Goal: Task Accomplishment & Management: Use online tool/utility

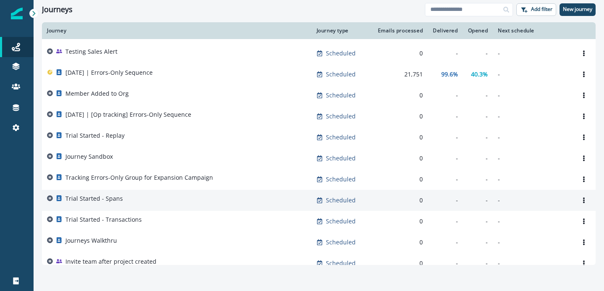
scroll to position [122, 0]
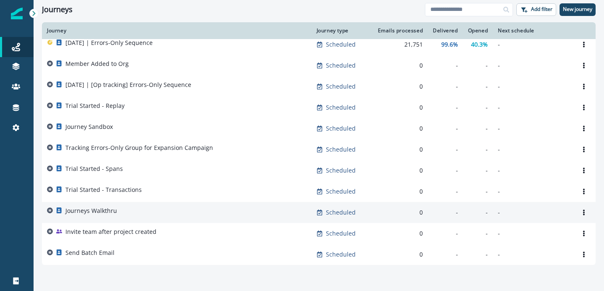
click at [125, 207] on div "Journeys Walkthru" at bounding box center [177, 213] width 260 height 12
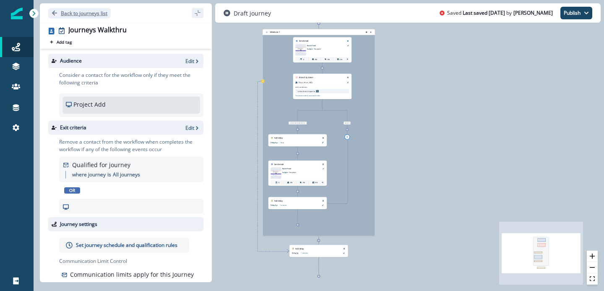
click at [54, 10] on icon "Go back" at bounding box center [54, 12] width 5 height 5
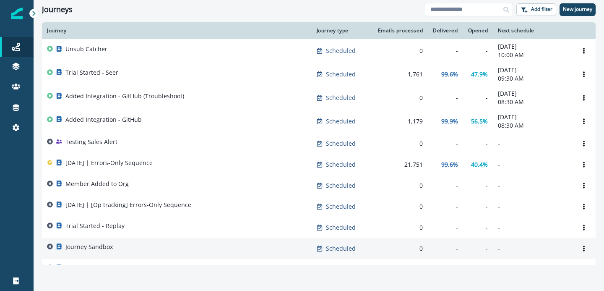
click at [112, 251] on p "Journey Sandbox" at bounding box center [88, 247] width 47 height 8
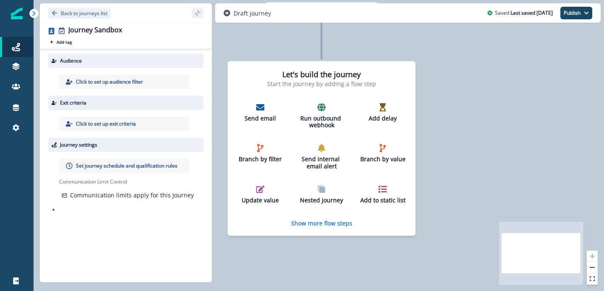
click at [331, 228] on div "Let's build the journey Start the journey by adding a flow step Send email Run …" at bounding box center [322, 148] width 188 height 175
click at [329, 221] on p "Show more flow steps" at bounding box center [321, 223] width 61 height 8
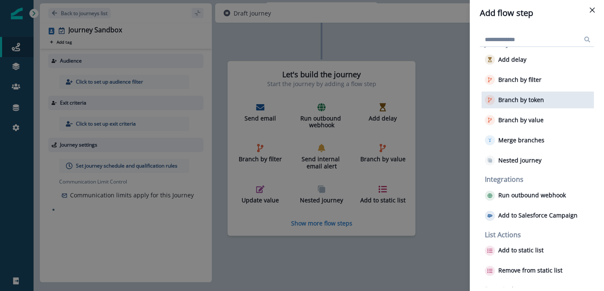
scroll to position [81, 0]
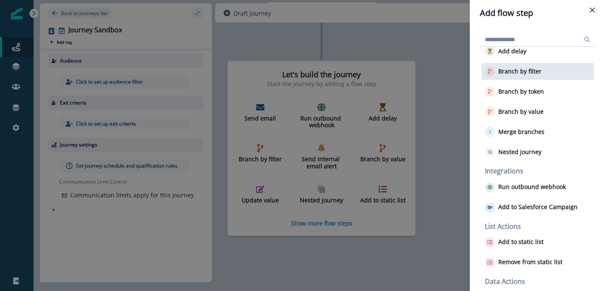
click at [534, 76] on button "Branch by filter" at bounding box center [513, 71] width 57 height 10
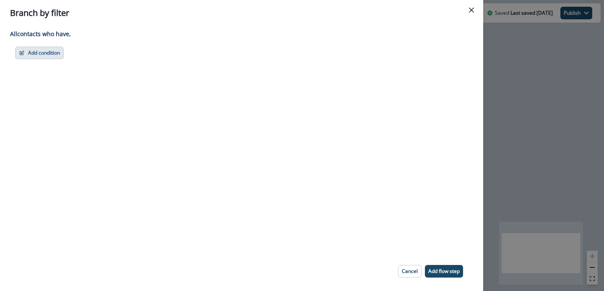
click at [46, 53] on button "Add condition" at bounding box center [39, 53] width 49 height 13
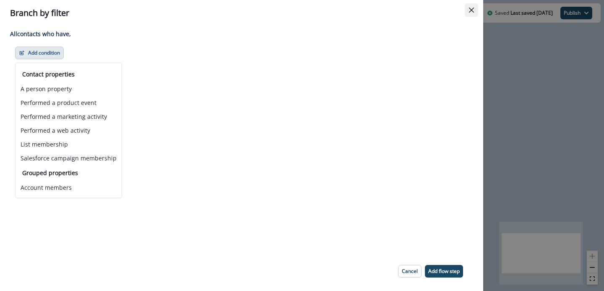
click at [470, 7] on button "Close" at bounding box center [471, 9] width 13 height 13
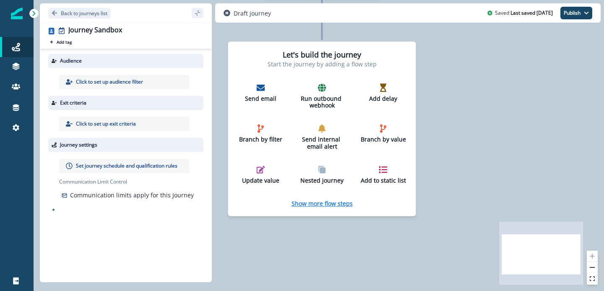
click at [325, 204] on p "Show more flow steps" at bounding box center [322, 203] width 61 height 8
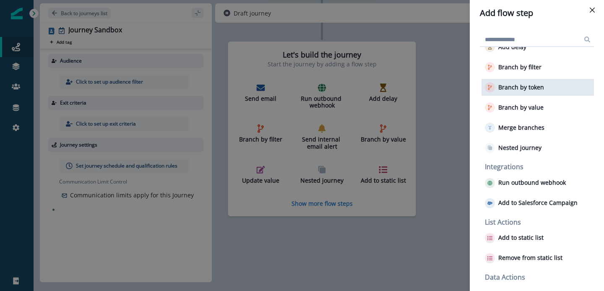
scroll to position [109, 0]
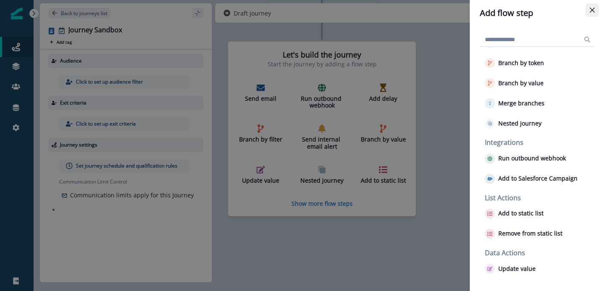
click at [592, 9] on icon "Close" at bounding box center [592, 10] width 5 height 5
